Goal: Find specific page/section: Find specific page/section

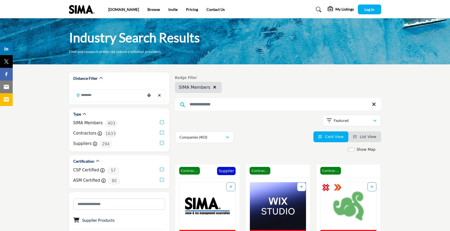
click at [213, 107] on input "Search Keyword" at bounding box center [278, 104] width 206 height 13
type input "**********"
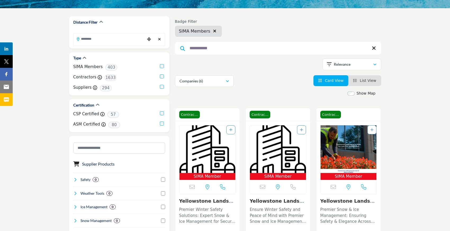
scroll to position [55, 0]
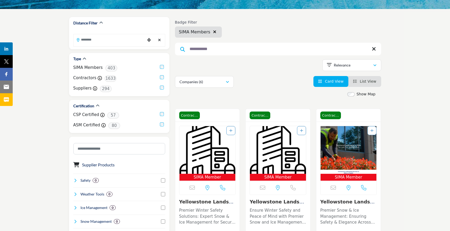
click at [363, 82] on span "List View" at bounding box center [368, 81] width 16 height 4
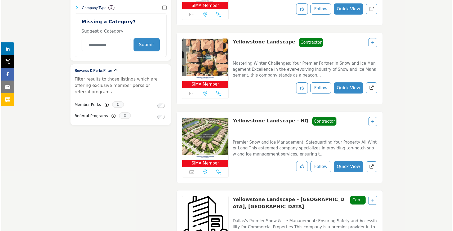
scroll to position [404, 0]
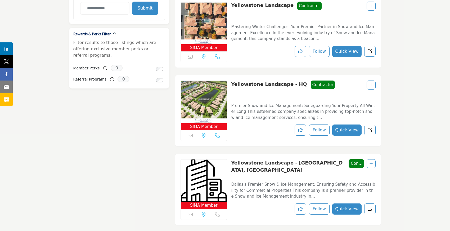
click at [353, 132] on button "Quick View" at bounding box center [346, 129] width 29 height 11
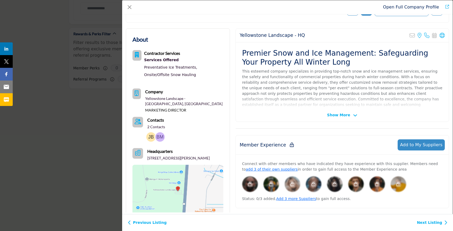
scroll to position [86, 0]
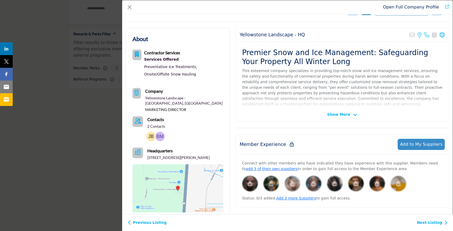
click at [333, 114] on span "Show More" at bounding box center [338, 115] width 23 height 6
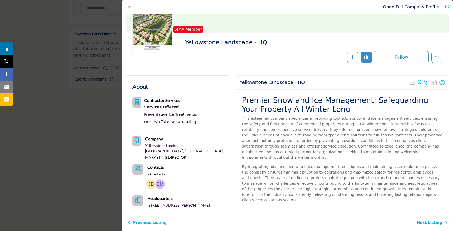
scroll to position [0, 0]
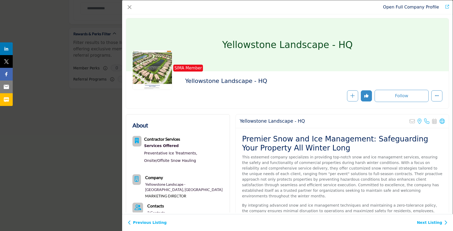
click at [447, 8] on icon "Redirect to yellowstone-landscape-hq" at bounding box center [447, 7] width 4 height 4
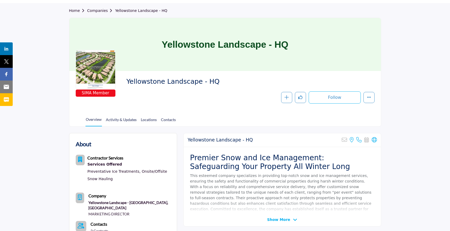
scroll to position [16, 0]
